Goal: Find specific fact: Find contact information

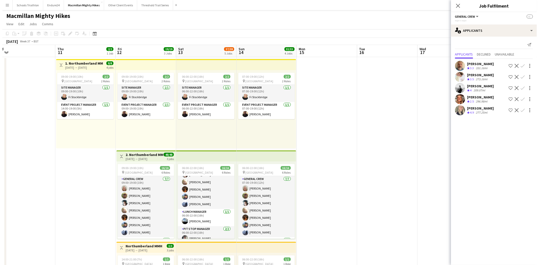
scroll to position [28, 0]
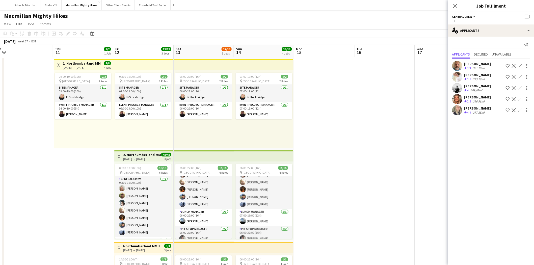
click at [6, 7] on button "Menu" at bounding box center [5, 5] width 10 height 10
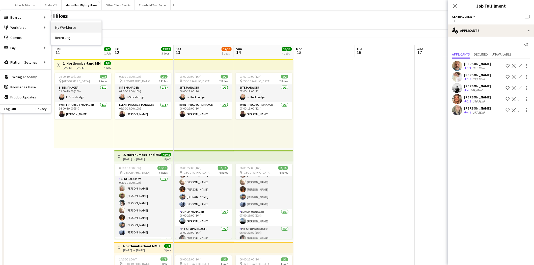
click at [74, 27] on link "My Workforce" at bounding box center [76, 27] width 50 height 10
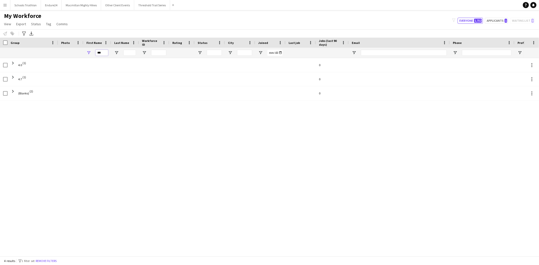
click at [100, 53] on input "***" at bounding box center [101, 53] width 13 height 6
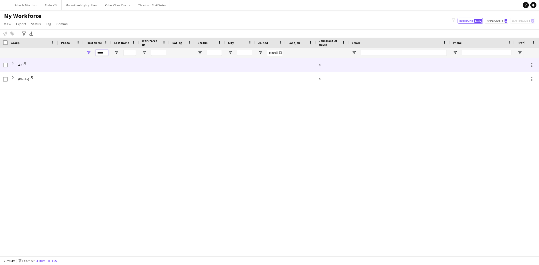
type input "*****"
click at [91, 69] on div at bounding box center [97, 65] width 28 height 14
click at [12, 65] on span at bounding box center [13, 63] width 5 height 10
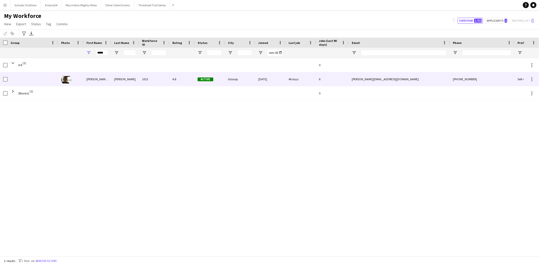
click at [145, 79] on div "1013" at bounding box center [154, 79] width 30 height 14
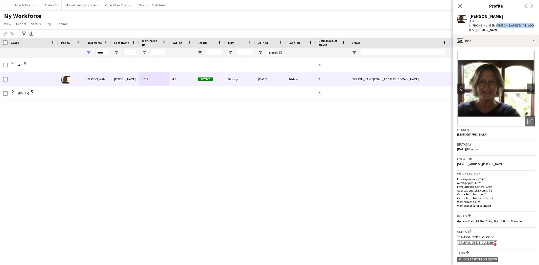
drag, startPoint x: 496, startPoint y: 24, endPoint x: 526, endPoint y: 27, distance: 30.4
click at [528, 26] on div "Wendy Katrina Magner star 4.8 t. +447770655374 | wendymagner@icloud.com" at bounding box center [496, 23] width 86 height 22
copy span "wendymagner@icloud.com"
